Goal: Transaction & Acquisition: Purchase product/service

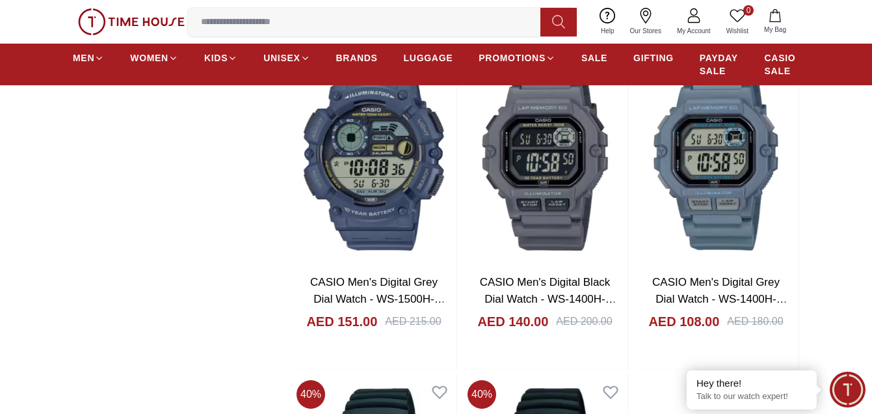
scroll to position [2074, 0]
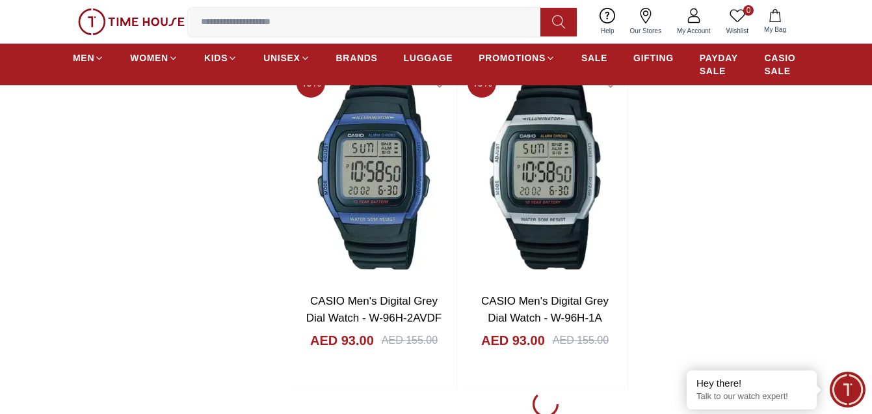
scroll to position [2389, 0]
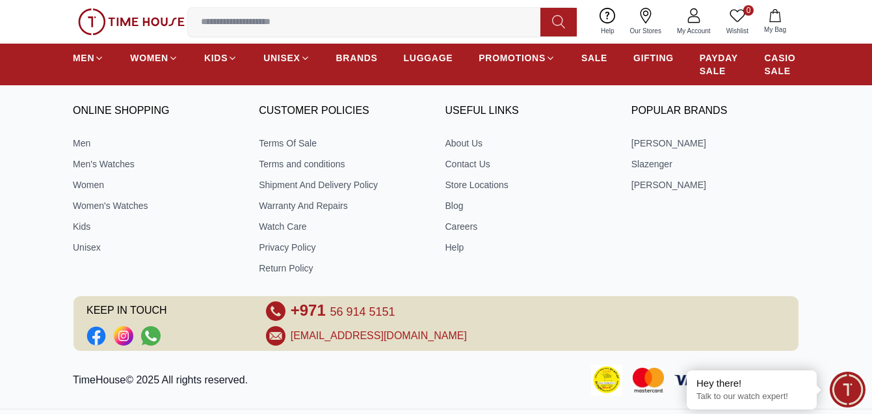
scroll to position [5183, 0]
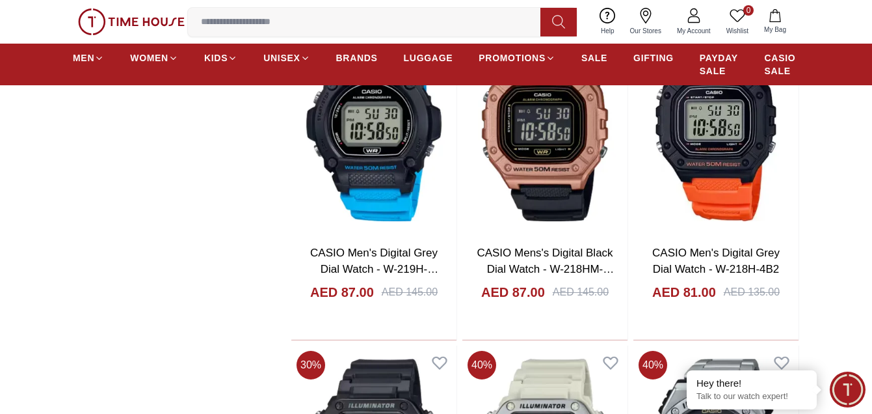
scroll to position [5088, 0]
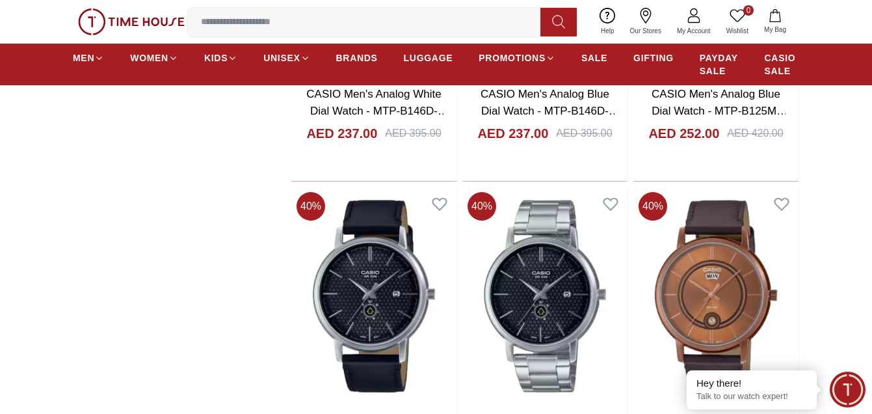
scroll to position [8213, 0]
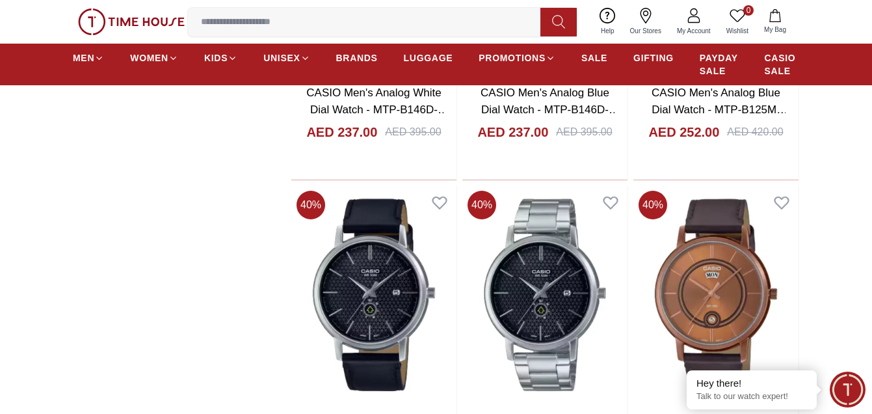
click at [239, 23] on input at bounding box center [369, 22] width 363 height 26
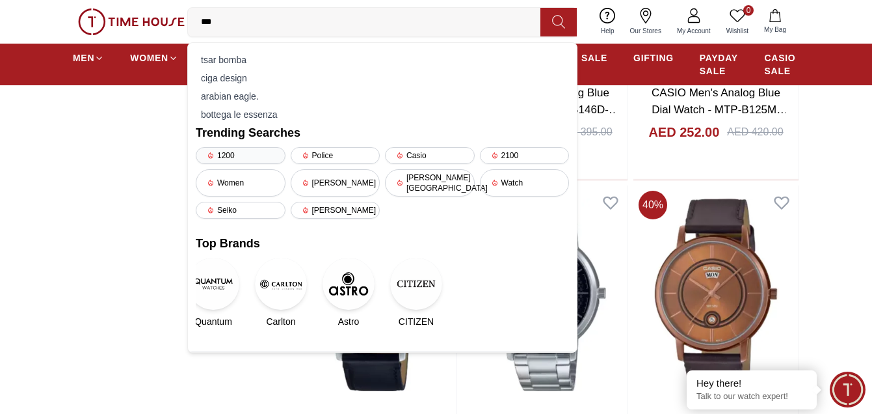
type input "**"
click at [241, 159] on div "1200" at bounding box center [241, 155] width 90 height 17
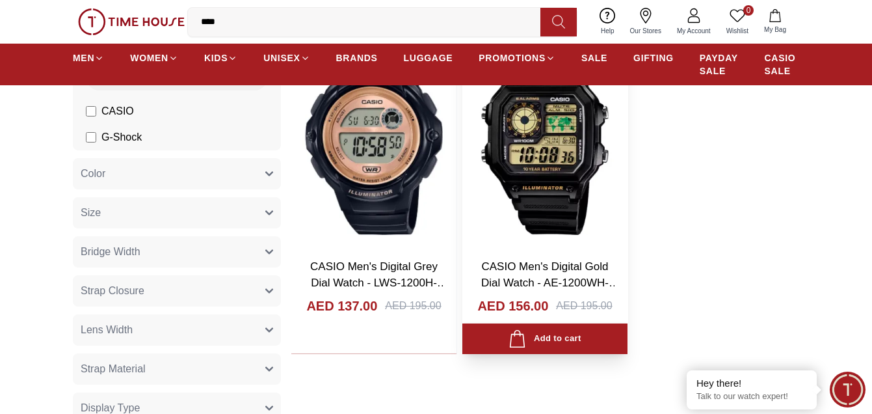
scroll to position [114, 0]
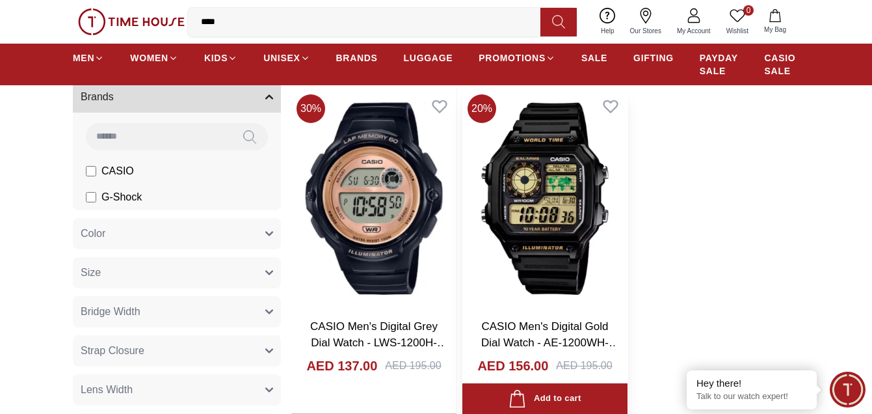
click at [551, 192] on img at bounding box center [544, 198] width 165 height 218
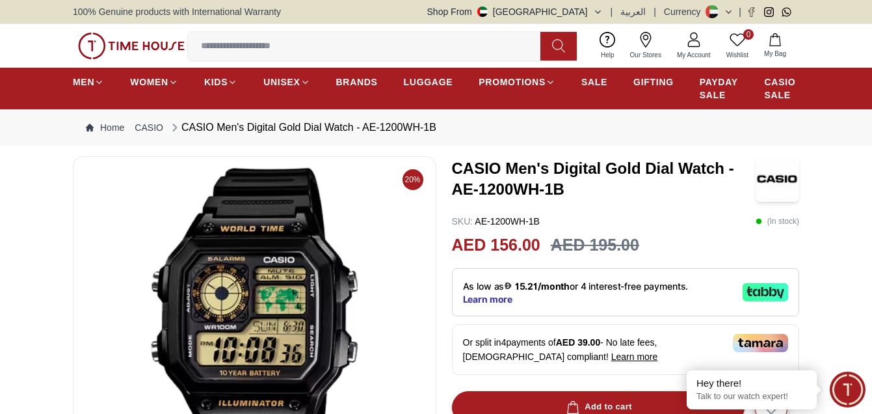
click at [261, 257] on img at bounding box center [254, 323] width 341 height 312
click at [314, 278] on img at bounding box center [254, 323] width 341 height 312
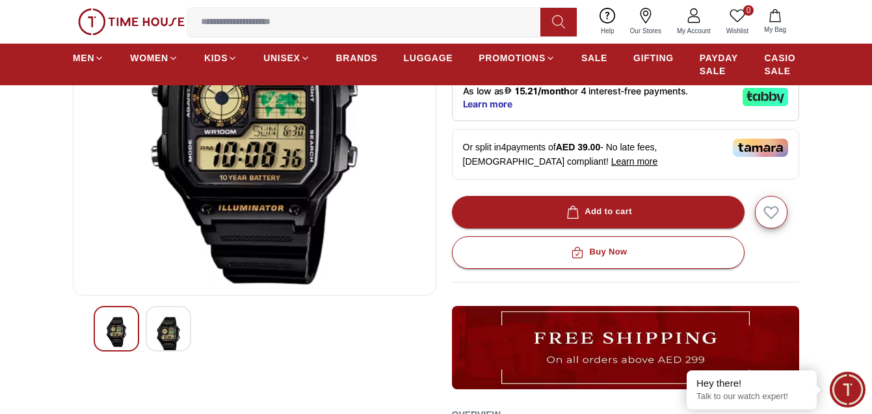
scroll to position [252, 0]
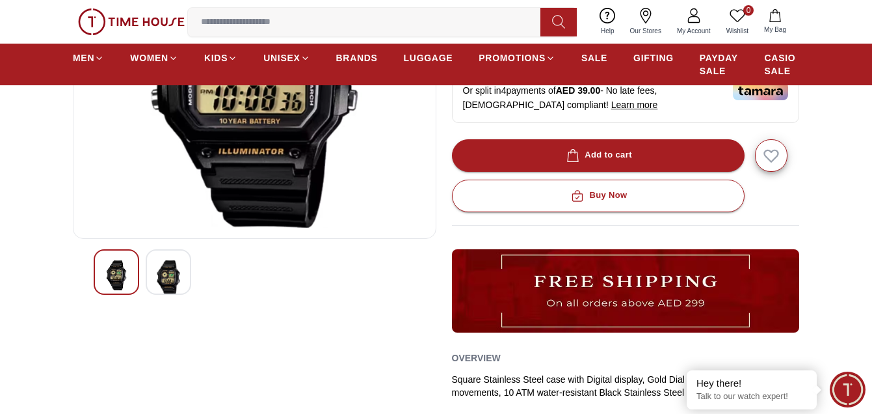
click at [176, 269] on img at bounding box center [168, 277] width 23 height 35
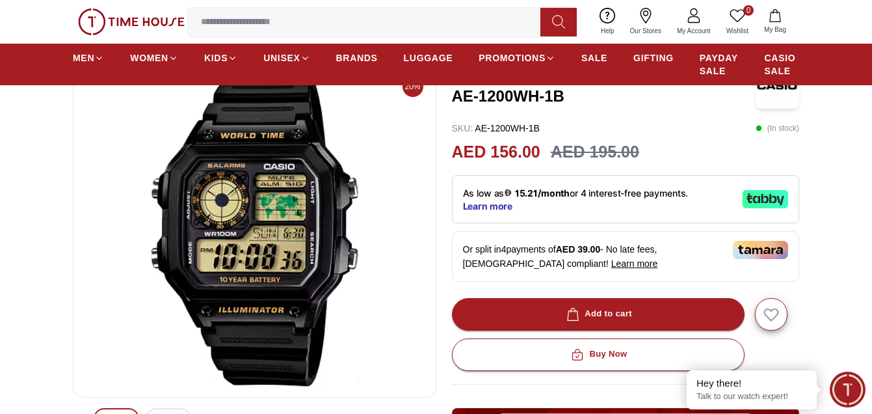
scroll to position [0, 0]
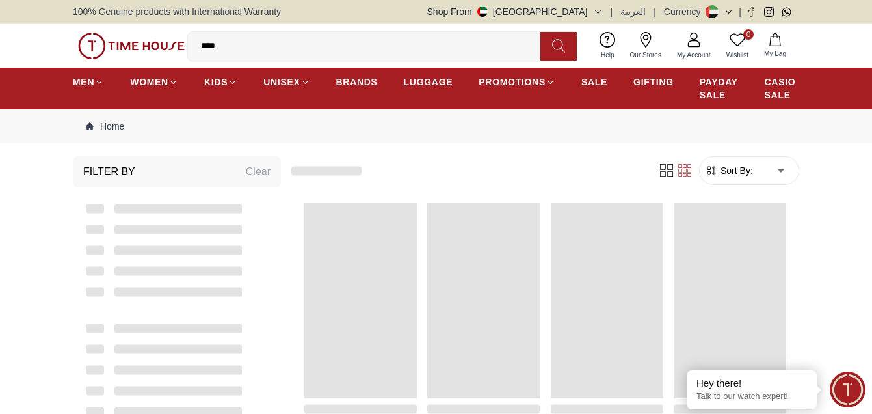
scroll to position [114, 0]
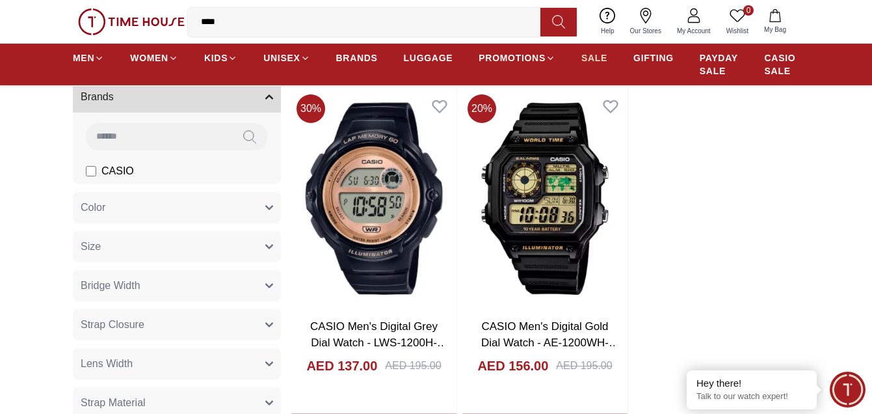
click at [581, 57] on span "SALE" at bounding box center [594, 57] width 26 height 13
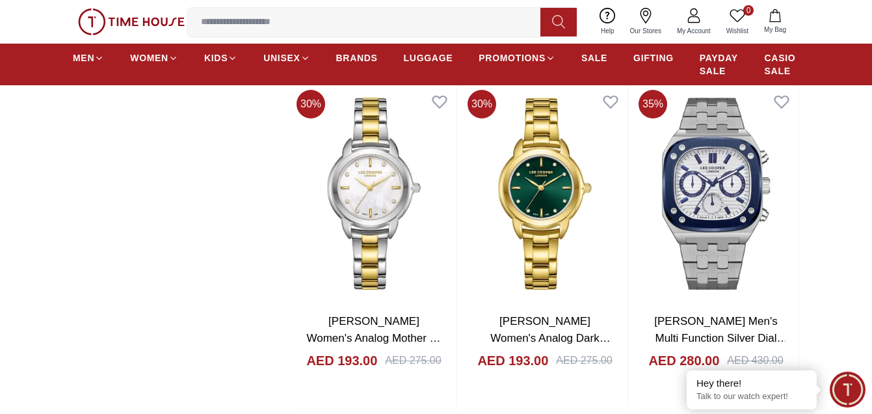
scroll to position [2034, 0]
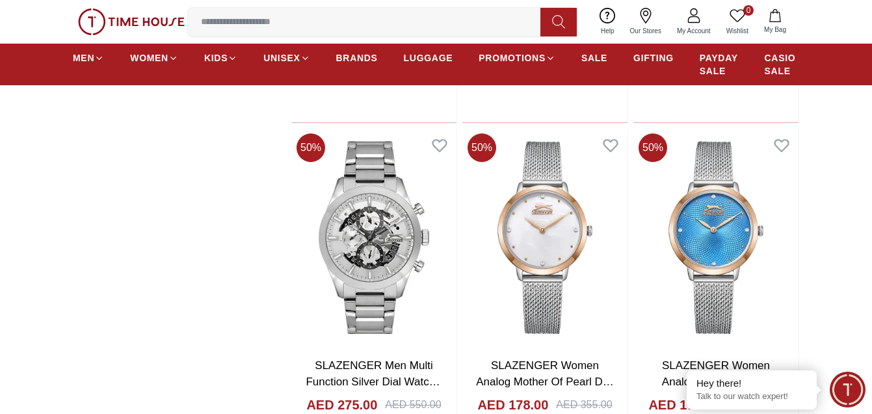
scroll to position [4307, 0]
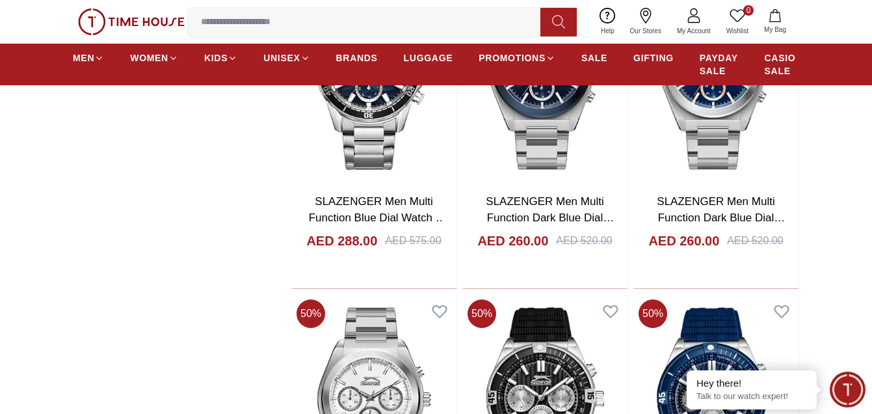
scroll to position [5237, 0]
